Goal: Task Accomplishment & Management: Manage account settings

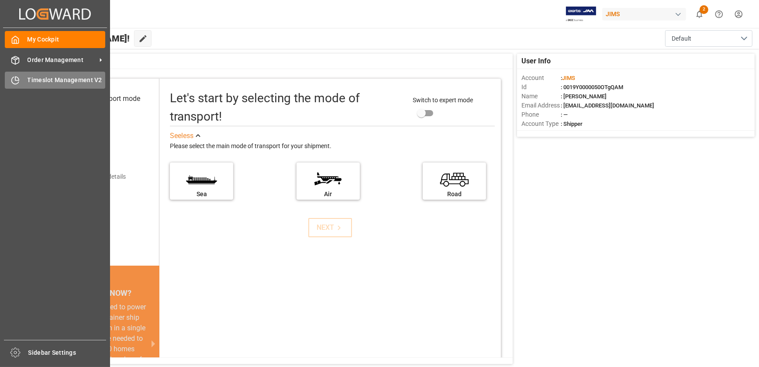
click at [22, 78] on div "Timeslot Management V2 Timeslot Management V2" at bounding box center [55, 80] width 100 height 17
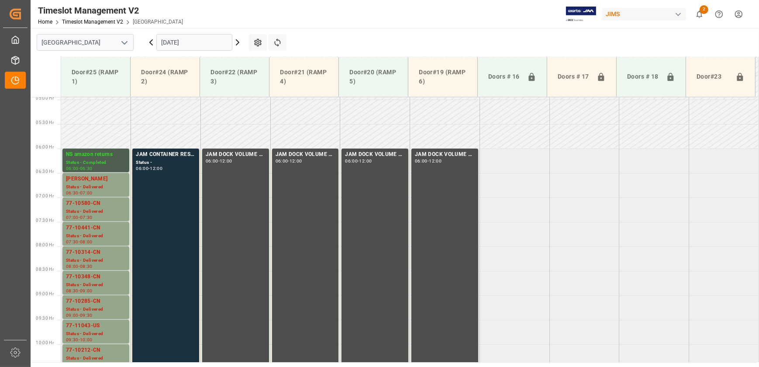
scroll to position [282, 0]
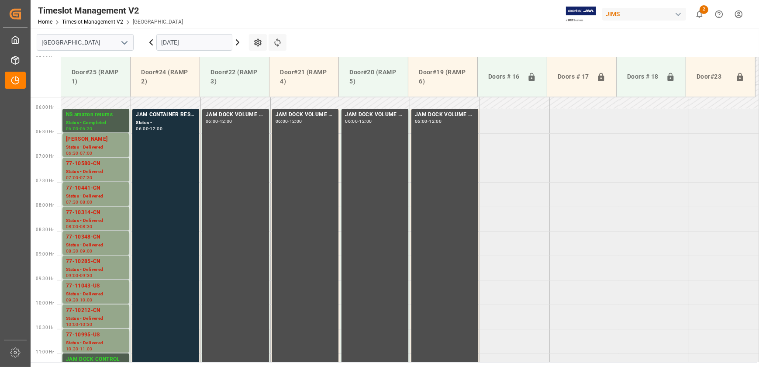
click at [238, 40] on icon at bounding box center [237, 42] width 10 height 10
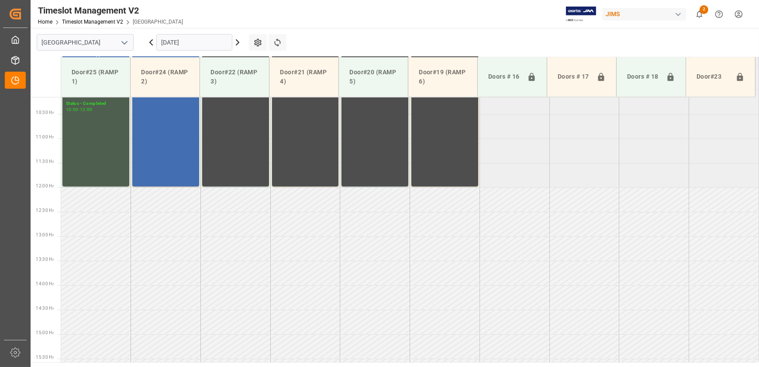
scroll to position [639, 0]
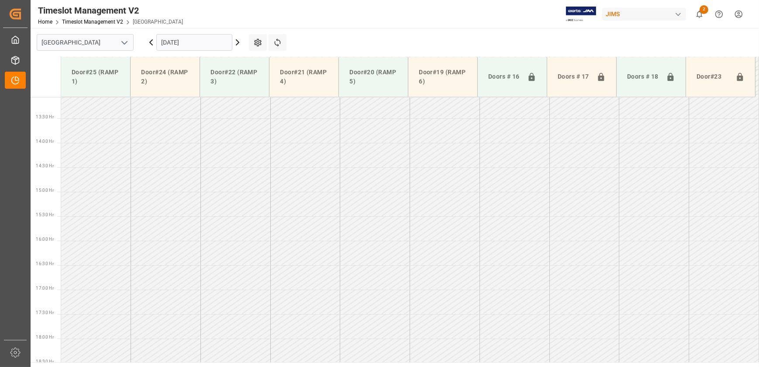
click at [238, 40] on icon at bounding box center [237, 42] width 10 height 10
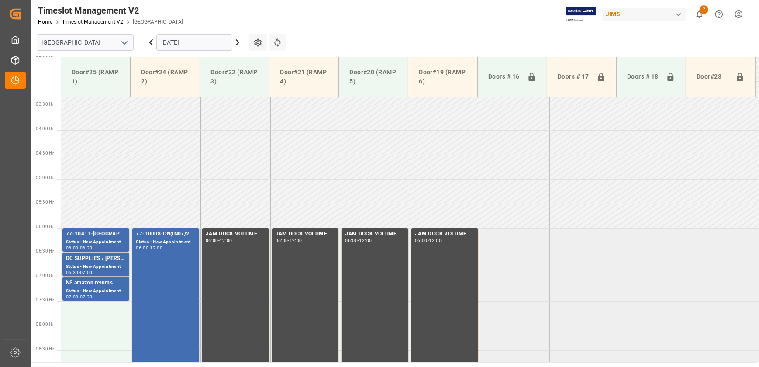
scroll to position [163, 0]
click at [237, 41] on icon at bounding box center [237, 42] width 10 height 10
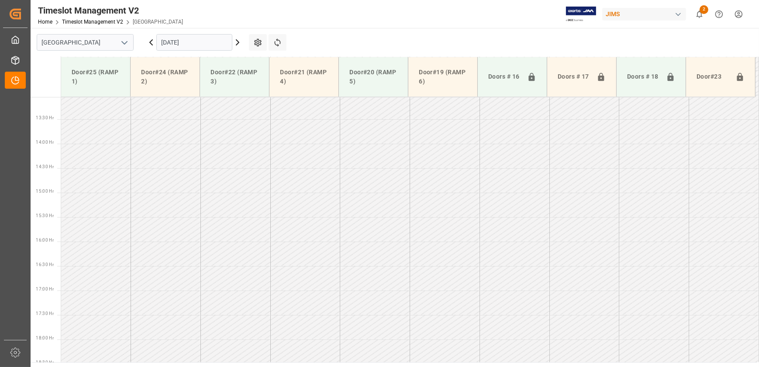
scroll to position [639, 0]
click at [153, 39] on icon at bounding box center [151, 42] width 10 height 10
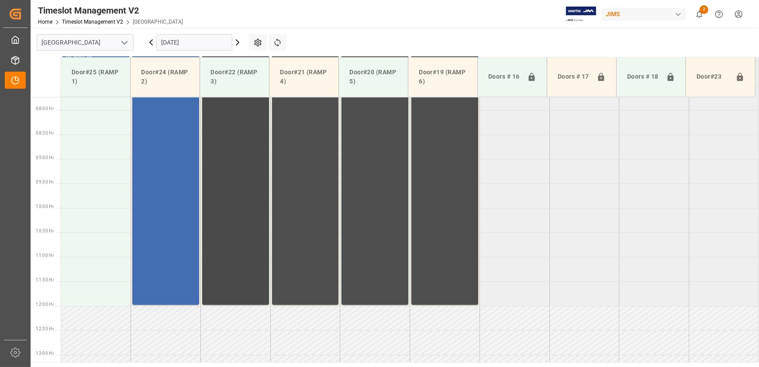
scroll to position [282, 0]
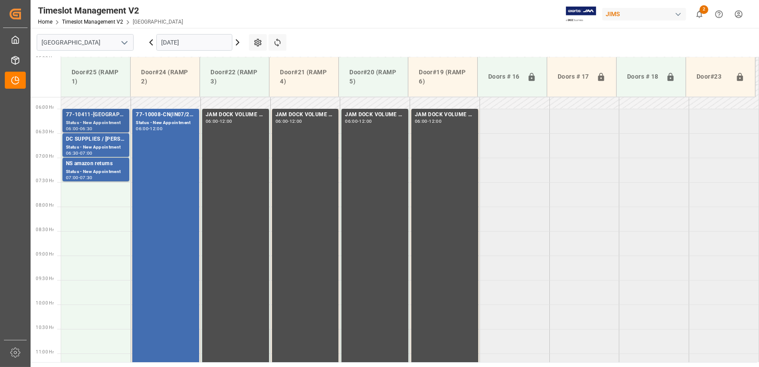
click at [111, 117] on div "77-10411-[GEOGRAPHIC_DATA]" at bounding box center [96, 115] width 60 height 9
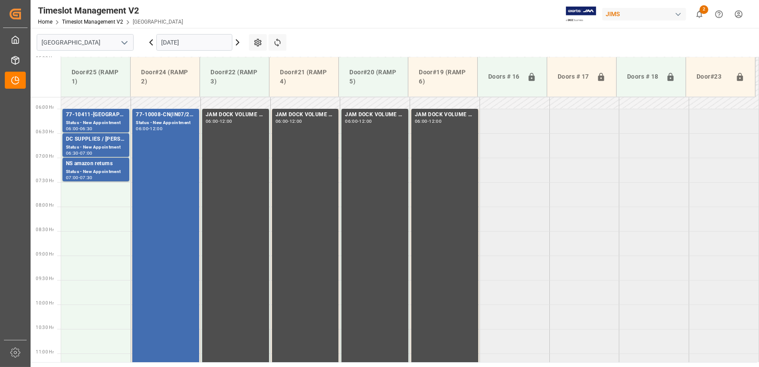
click at [151, 42] on icon at bounding box center [151, 42] width 10 height 10
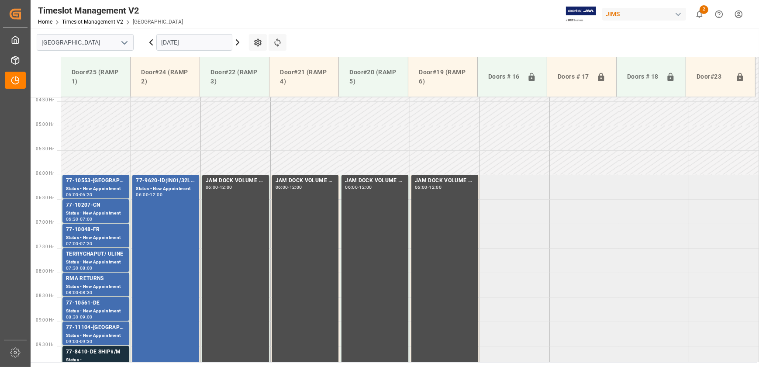
scroll to position [261, 0]
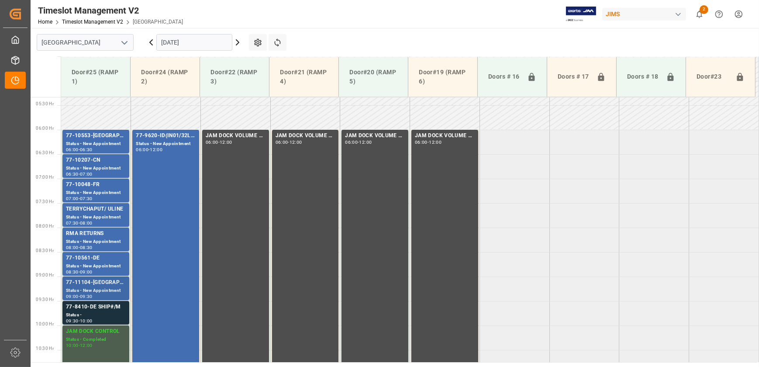
click at [99, 290] on div "Status - New Appointment" at bounding box center [96, 290] width 60 height 7
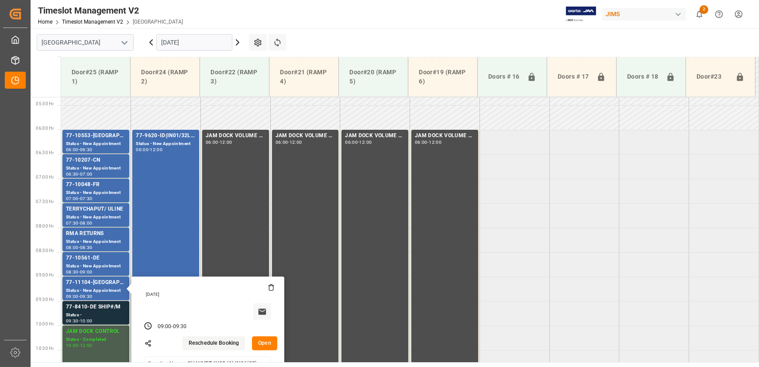
click at [261, 341] on button "Open" at bounding box center [264, 343] width 25 height 14
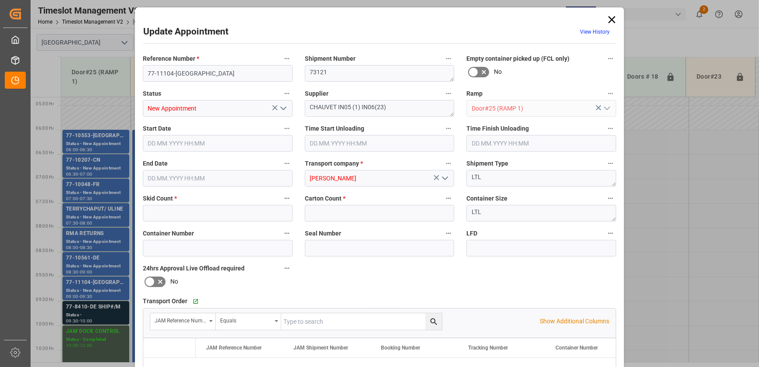
type input "3"
type input "53"
type input "[DATE] 09:00"
type input "[DATE] 09:30"
type input "[DATE] 15:19"
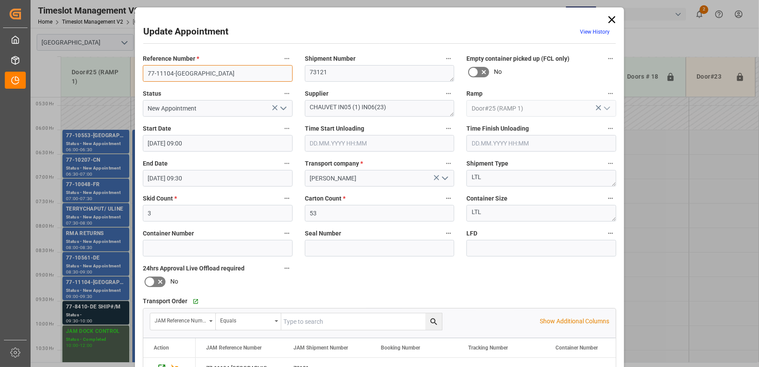
click at [184, 71] on input "77-11104-[GEOGRAPHIC_DATA]" at bounding box center [218, 73] width 150 height 17
click at [314, 109] on textarea "CHAUVET IN05 (1) IN06(23)" at bounding box center [380, 108] width 150 height 17
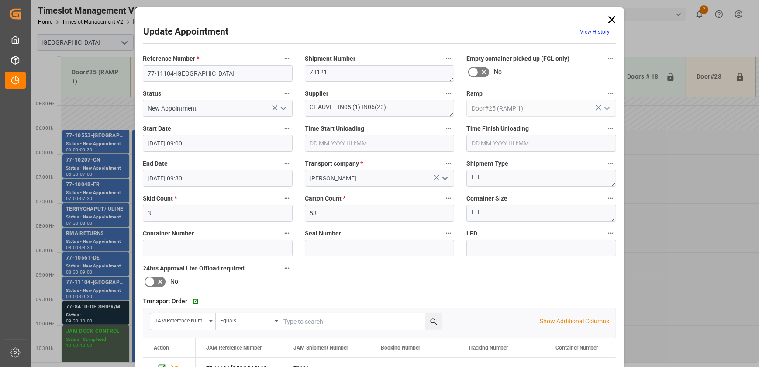
click at [616, 21] on icon at bounding box center [612, 20] width 12 height 12
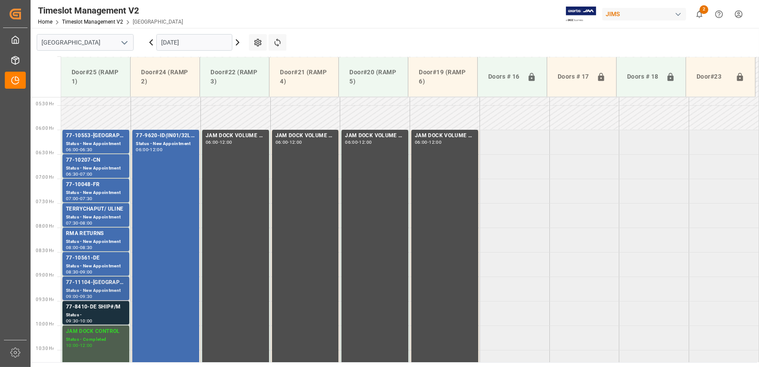
click at [83, 281] on div "77-11104-[GEOGRAPHIC_DATA]" at bounding box center [96, 282] width 60 height 9
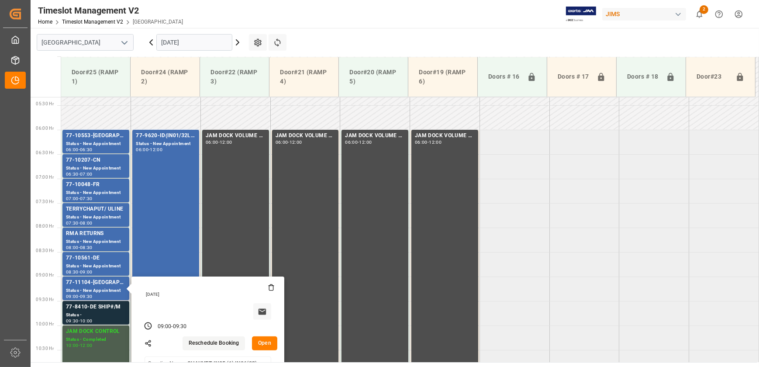
click at [267, 345] on button "Open" at bounding box center [264, 343] width 25 height 14
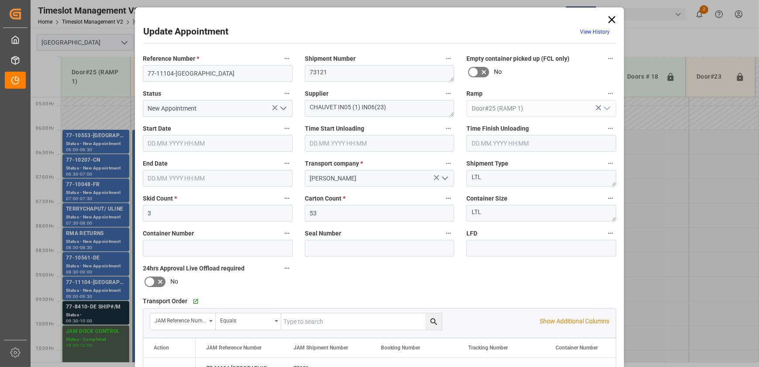
type input "[DATE] 09:00"
type input "[DATE] 09:30"
type input "[DATE] 15:19"
click at [86, 315] on div "Update Appointment View History Reference Number * 77-11104-US Shipment Number …" at bounding box center [379, 183] width 759 height 367
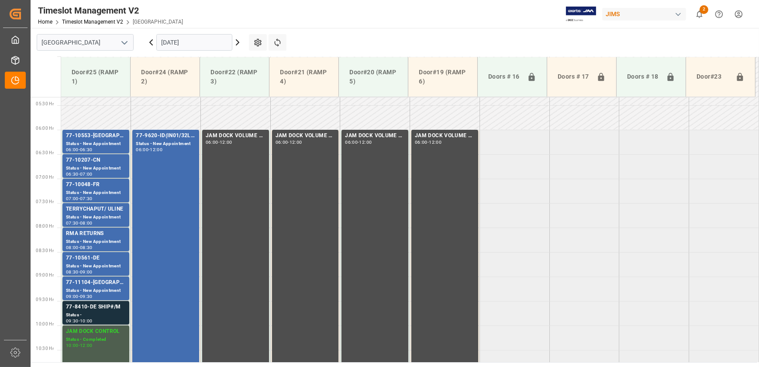
click at [86, 315] on div "Status -" at bounding box center [96, 315] width 60 height 7
click at [82, 284] on div "77-11104-[GEOGRAPHIC_DATA]" at bounding box center [96, 282] width 60 height 9
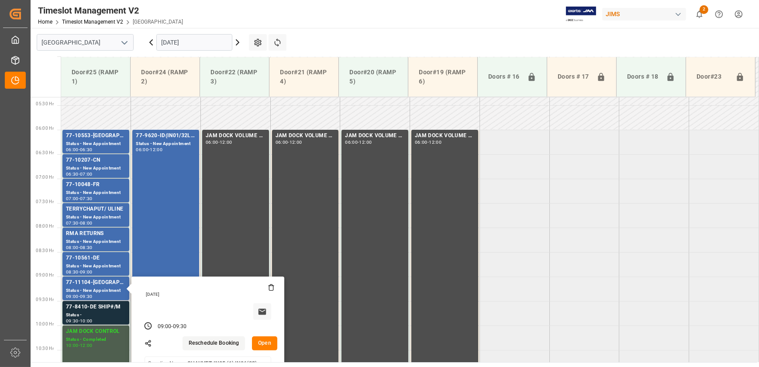
click at [263, 343] on button "Open" at bounding box center [264, 343] width 25 height 14
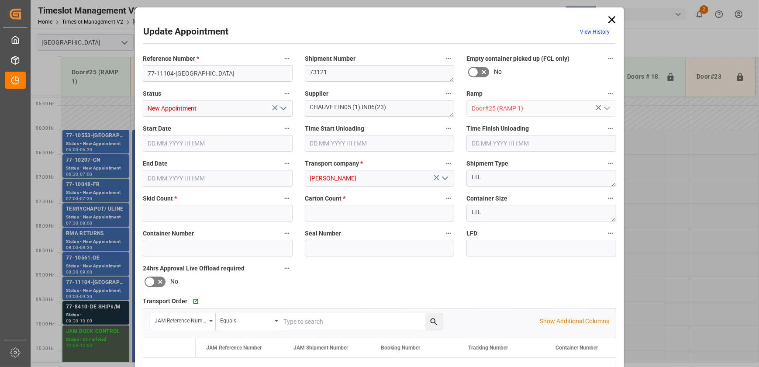
type input "3"
type input "53"
type input "[DATE] 09:00"
type input "[DATE] 09:30"
type input "[DATE] 15:19"
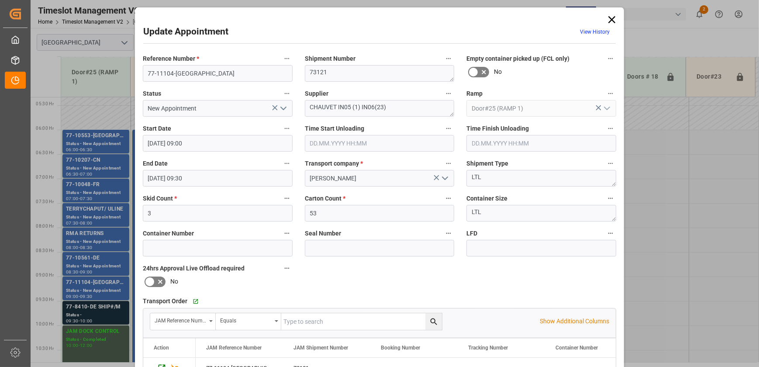
click at [83, 310] on div "Update Appointment View History Reference Number * 77-11104-US Shipment Number …" at bounding box center [379, 183] width 759 height 367
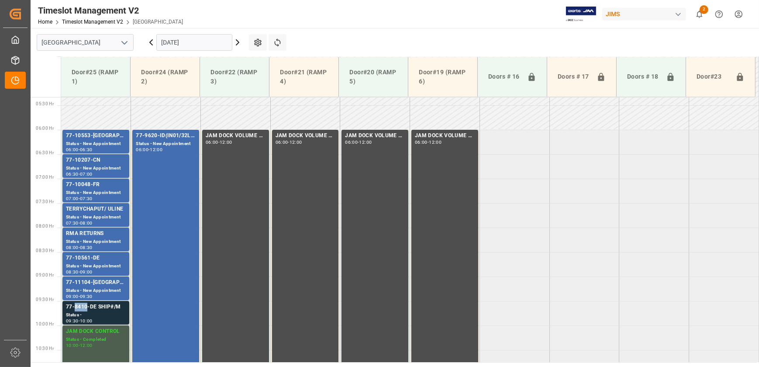
click at [82, 309] on div "77-8410-DE SHIP#/M" at bounding box center [96, 307] width 60 height 9
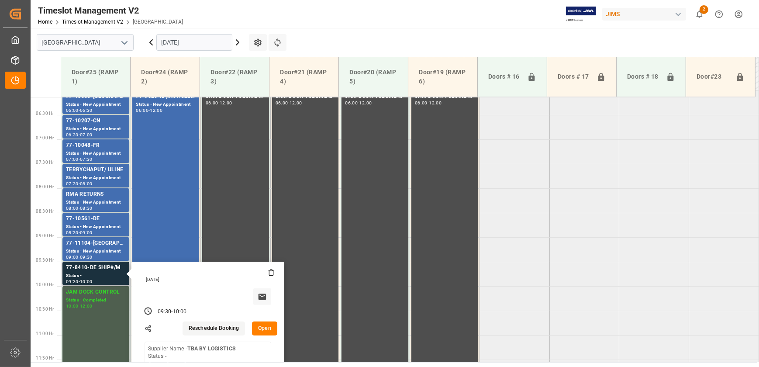
scroll to position [301, 0]
click at [266, 327] on button "Open" at bounding box center [264, 328] width 25 height 14
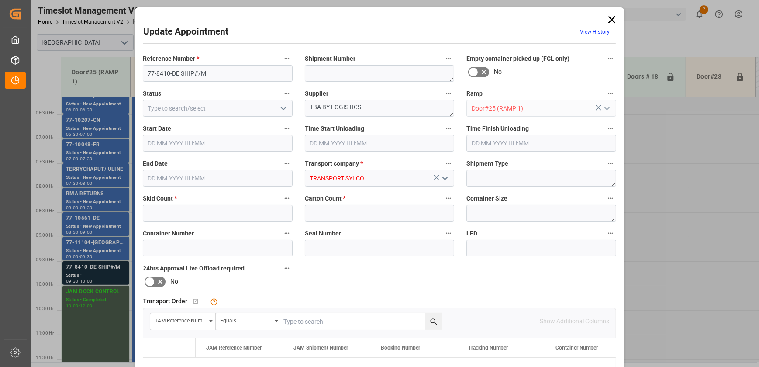
type input "6"
type input "[DATE] 09:30"
type input "[DATE] 10:00"
type input "[DATE] 16:15"
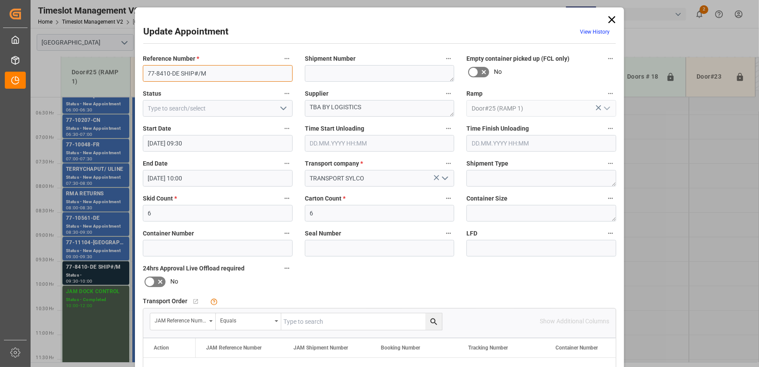
click at [215, 74] on input "77-8410-DE SHIP#/M" at bounding box center [218, 73] width 150 height 17
click at [172, 75] on input "77-8410-DE SHIP#/M" at bounding box center [218, 73] width 150 height 17
drag, startPoint x: 176, startPoint y: 74, endPoint x: 116, endPoint y: 74, distance: 59.9
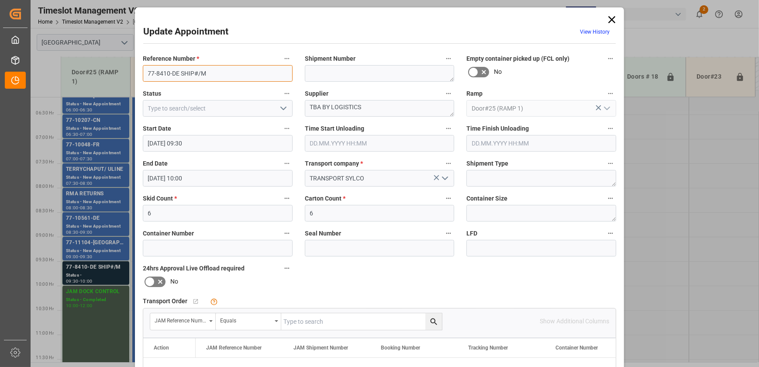
click at [116, 74] on div "Update Appointment View History Reference Number * 77-8410-DE SHIP#/M Shipment …" at bounding box center [379, 183] width 759 height 367
click at [175, 71] on input "77-8410-DE SHIP#/M" at bounding box center [218, 73] width 150 height 17
drag, startPoint x: 177, startPoint y: 72, endPoint x: 101, endPoint y: 77, distance: 75.8
click at [101, 77] on div "Update Appointment View History Reference Number * 77-8410-DE SHIP#/M Shipment …" at bounding box center [379, 183] width 759 height 367
click at [177, 73] on input "77-8410-DE SHIP#/M" at bounding box center [218, 73] width 150 height 17
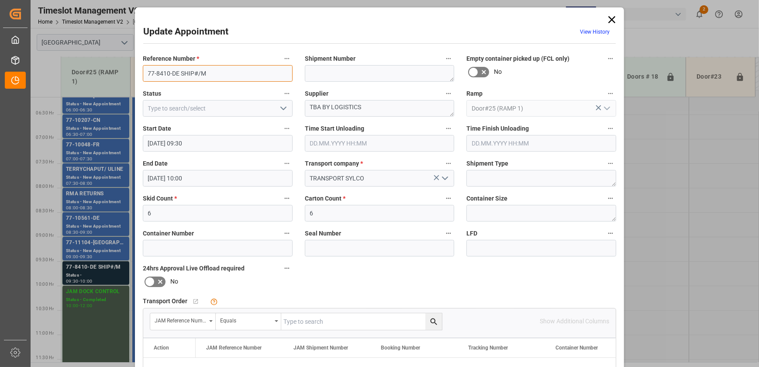
drag, startPoint x: 177, startPoint y: 73, endPoint x: 104, endPoint y: 65, distance: 72.6
click at [104, 65] on div "Update Appointment View History Reference Number * 77-8410-DE SHIP#/M Shipment …" at bounding box center [379, 183] width 759 height 367
click at [221, 72] on input "77-8410-DE SHIP#/M" at bounding box center [218, 73] width 150 height 17
click at [363, 288] on div "Reference Number * 77-8410-DE SHIP#/M Shipment Number Empty container picked up…" at bounding box center [380, 270] width 486 height 440
click at [394, 284] on div "Reference Number * 77-8410-DE SHIP#/M Shipment Number Empty container picked up…" at bounding box center [380, 270] width 486 height 440
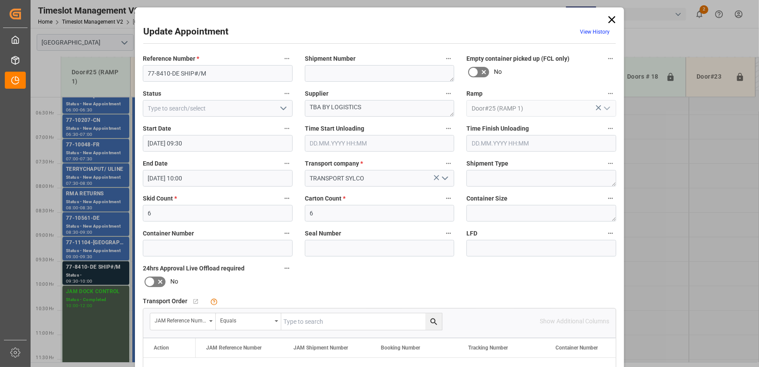
click at [610, 17] on icon at bounding box center [612, 20] width 12 height 12
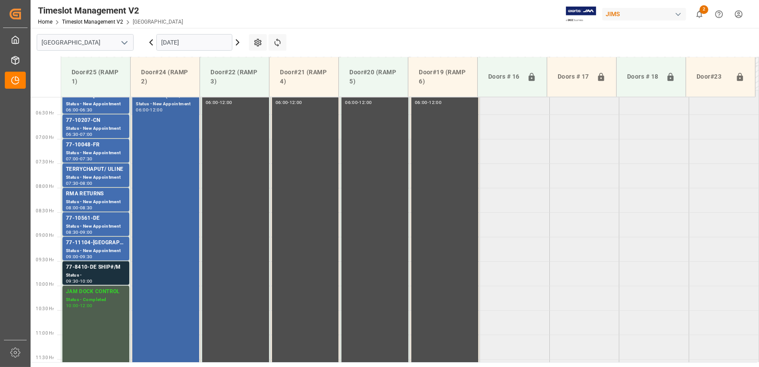
scroll to position [221, 0]
